Goal: Check status

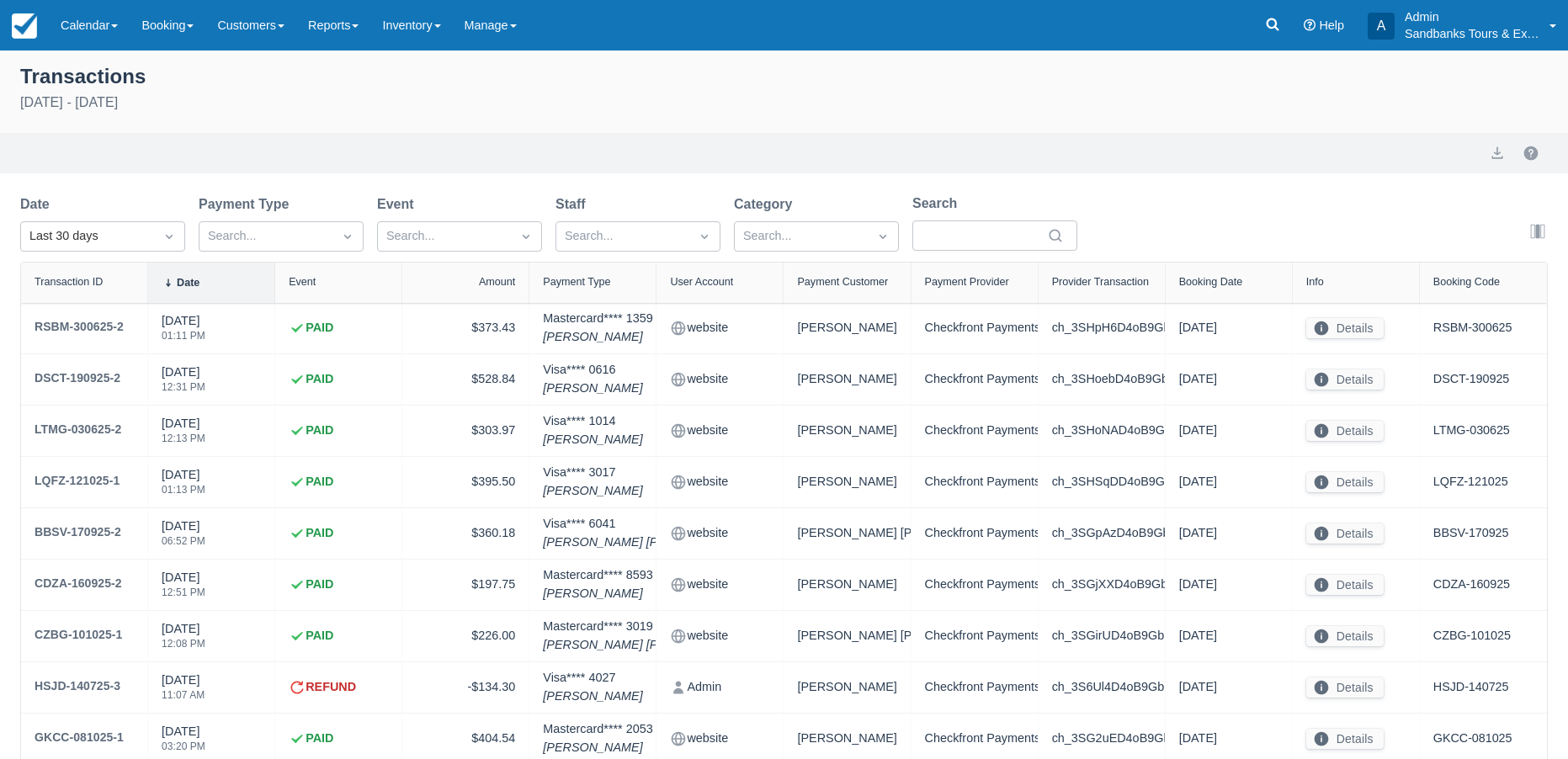
select select "10"
click at [33, 31] on img at bounding box center [24, 25] width 25 height 25
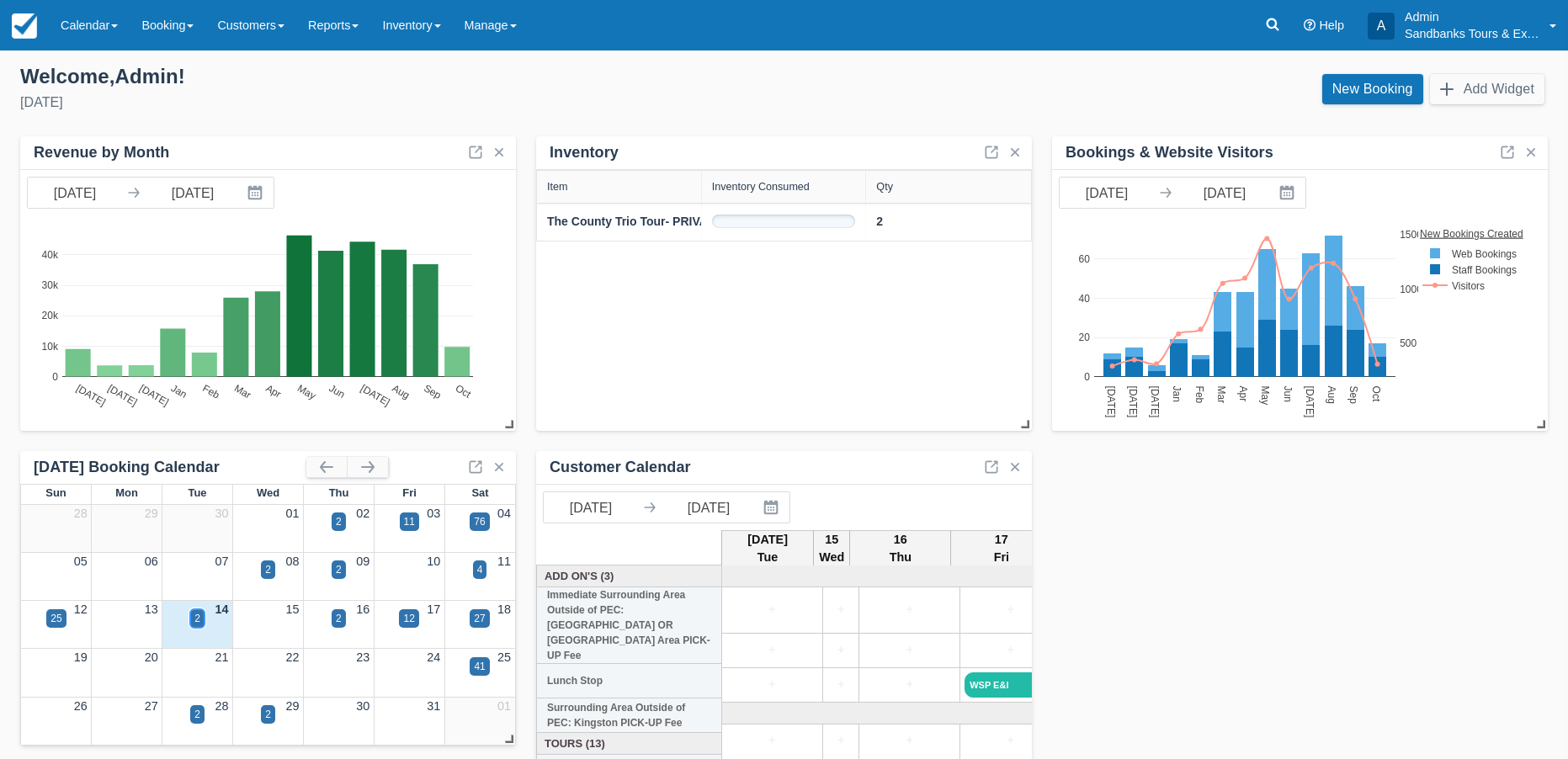
click at [198, 621] on div "2" at bounding box center [197, 618] width 6 height 15
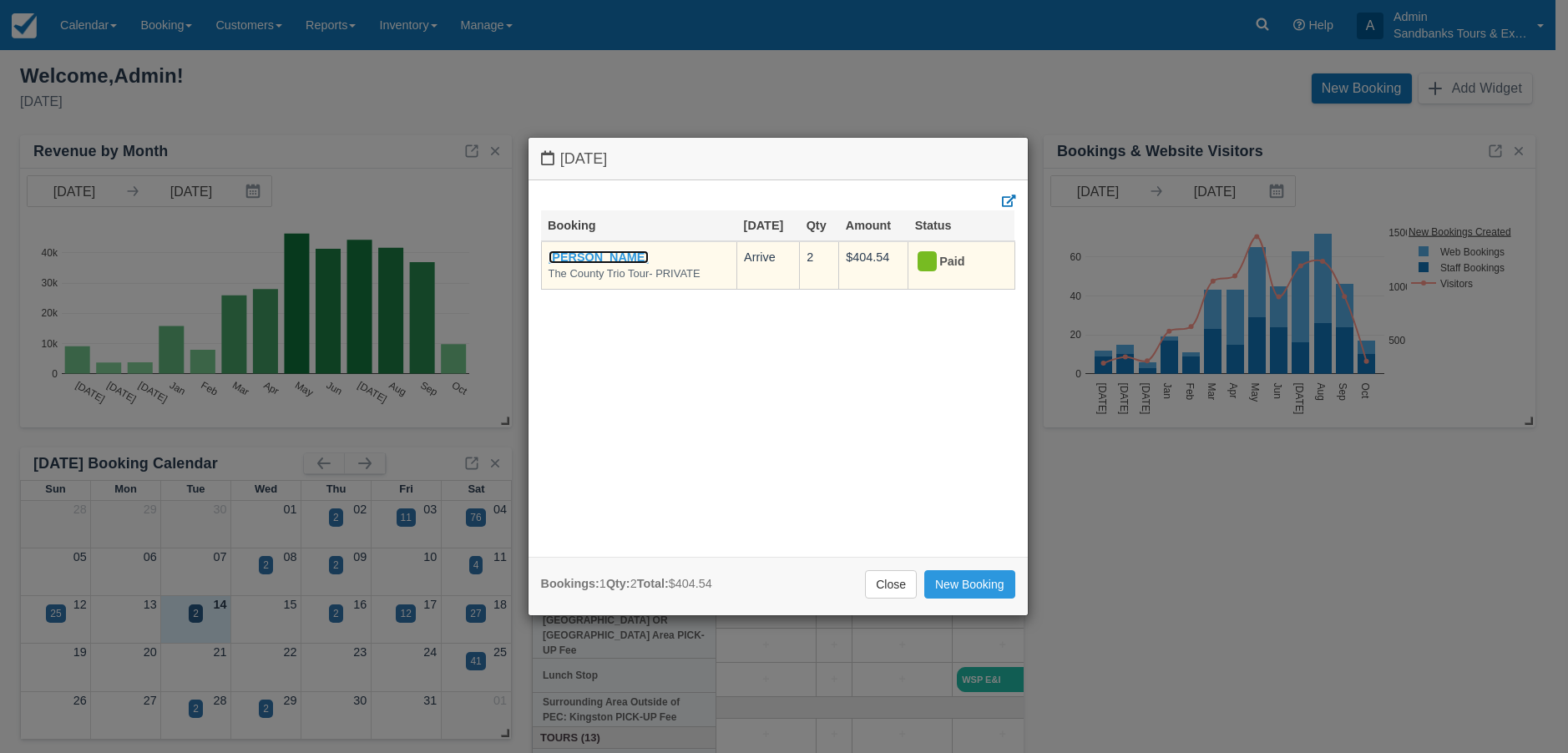
click at [616, 258] on link "[PERSON_NAME]" at bounding box center [599, 257] width 101 height 13
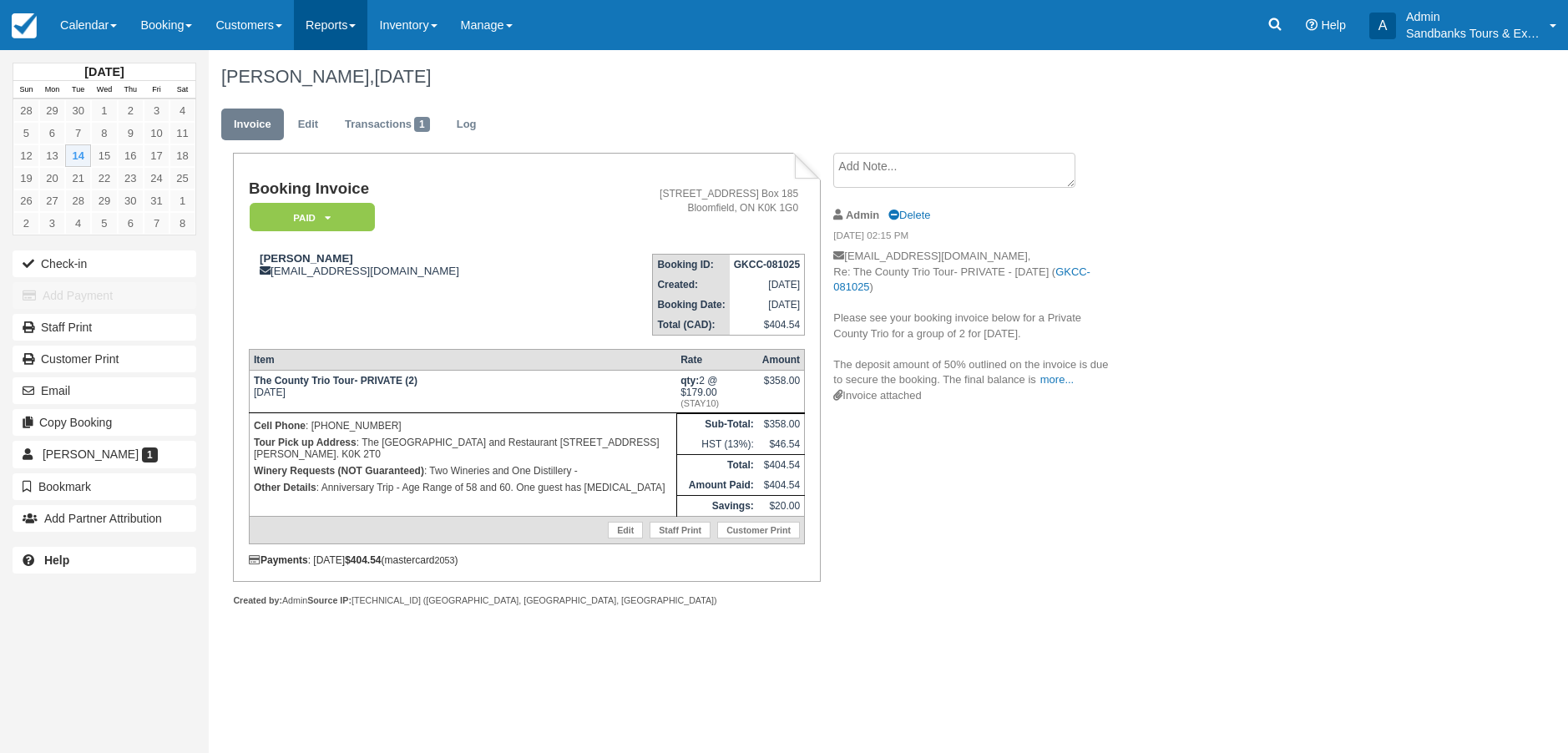
click at [356, 28] on span at bounding box center [351, 26] width 7 height 4
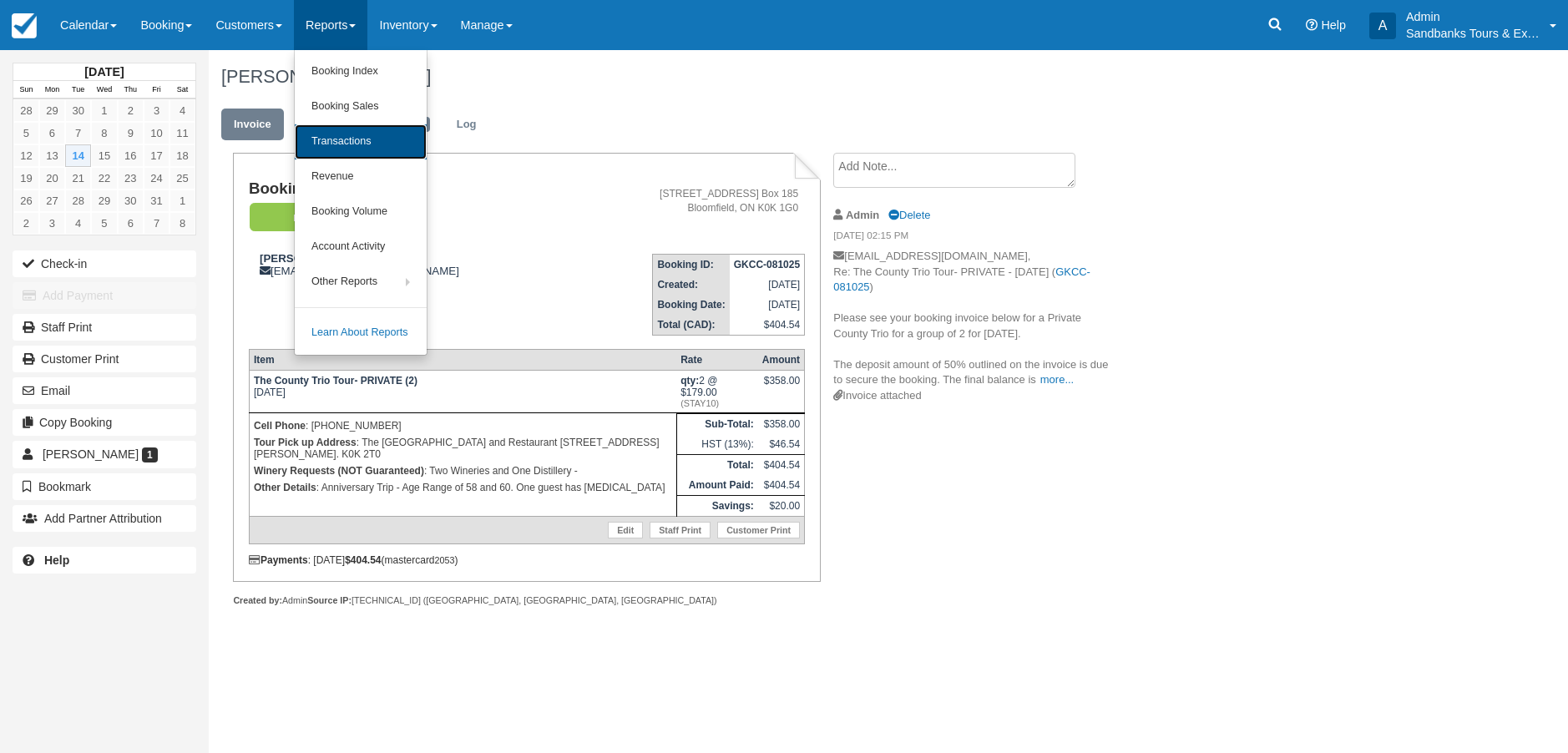
click at [357, 136] on link "Transactions" at bounding box center [361, 142] width 132 height 35
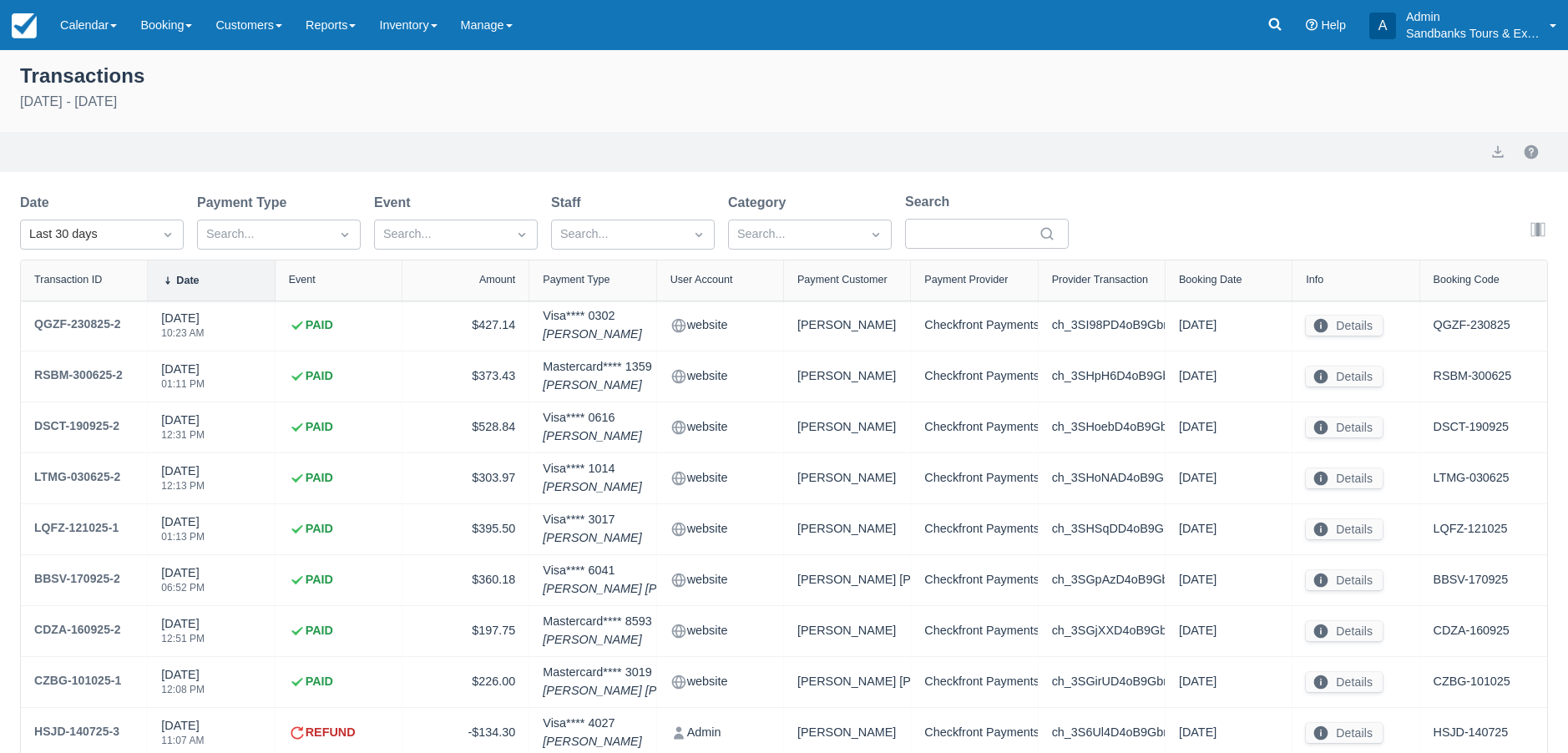
select select "10"
